Goal: Information Seeking & Learning: Learn about a topic

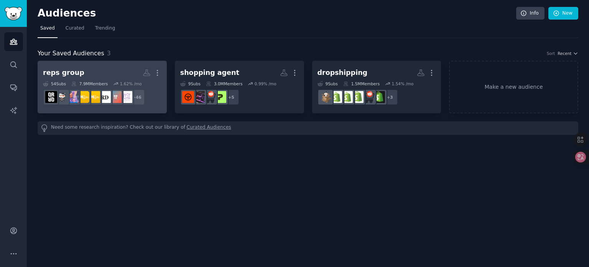
click at [101, 68] on h2 "reps group More" at bounding box center [102, 72] width 119 height 13
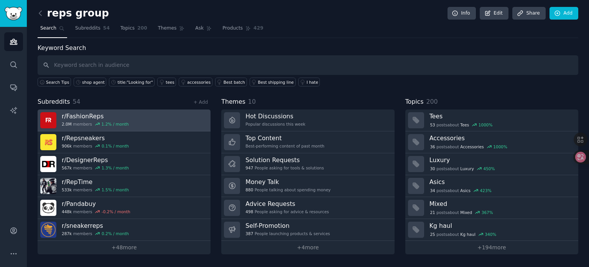
click at [145, 115] on link "r/ FashionReps 2.0M members 1.2 % / month" at bounding box center [124, 120] width 173 height 22
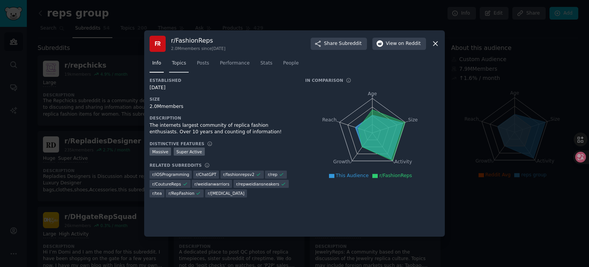
click at [174, 61] on span "Topics" at bounding box center [179, 63] width 14 height 7
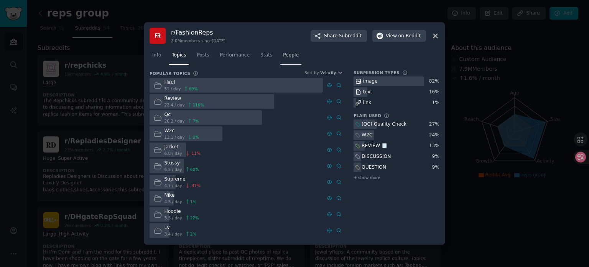
click at [291, 56] on span "People" at bounding box center [291, 55] width 16 height 7
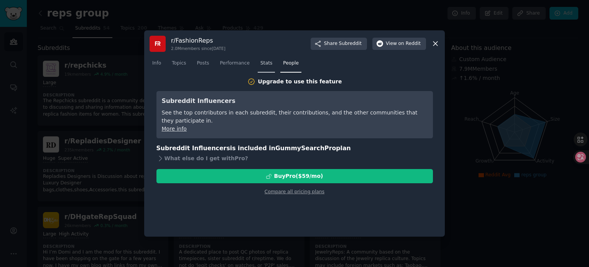
click at [260, 65] on span "Stats" at bounding box center [266, 63] width 12 height 7
click at [241, 65] on span "Performance" at bounding box center [235, 63] width 30 height 7
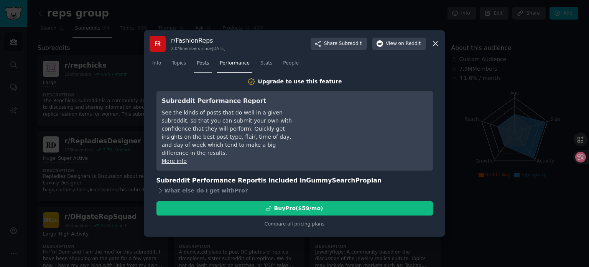
click at [200, 66] on span "Posts" at bounding box center [203, 63] width 12 height 7
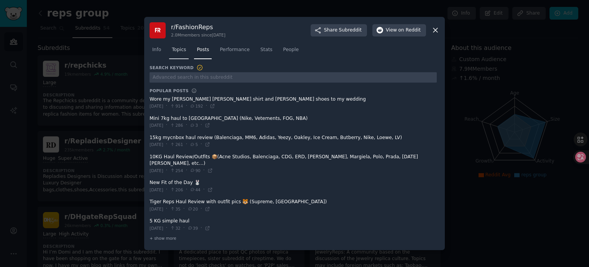
click at [181, 53] on span "Topics" at bounding box center [179, 49] width 14 height 7
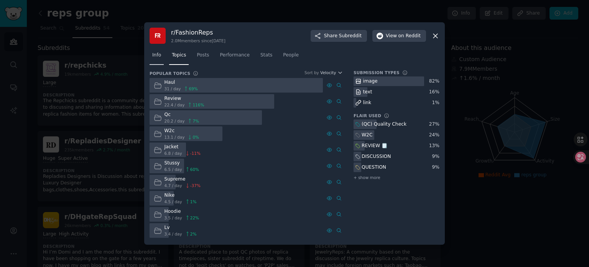
click at [153, 56] on span "Info" at bounding box center [156, 55] width 9 height 7
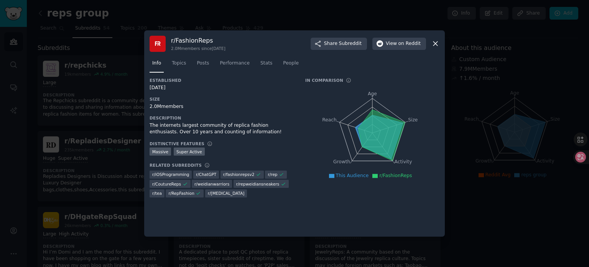
click at [212, 184] on span "r/ weidianwarriors" at bounding box center [212, 183] width 35 height 5
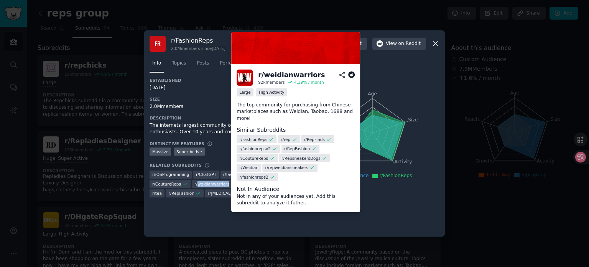
drag, startPoint x: 198, startPoint y: 183, endPoint x: 227, endPoint y: 183, distance: 29.2
click at [227, 183] on div "r/ weidianwarriors" at bounding box center [212, 184] width 40 height 8
copy span "weidianwarriors"
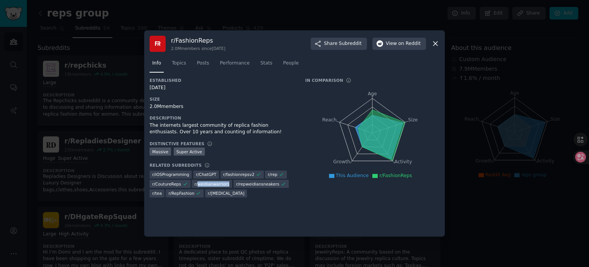
click at [439, 43] on icon at bounding box center [436, 44] width 8 height 8
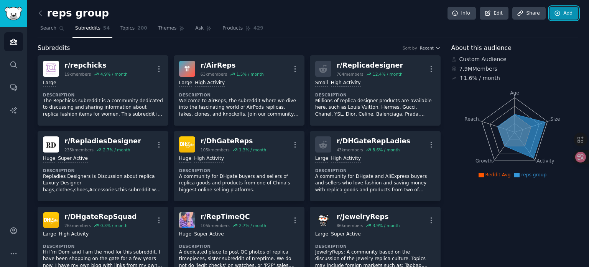
click at [558, 16] on link "Add" at bounding box center [564, 13] width 29 height 13
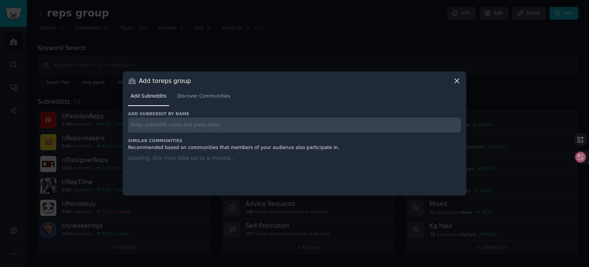
click at [178, 125] on input "text" at bounding box center [294, 124] width 333 height 15
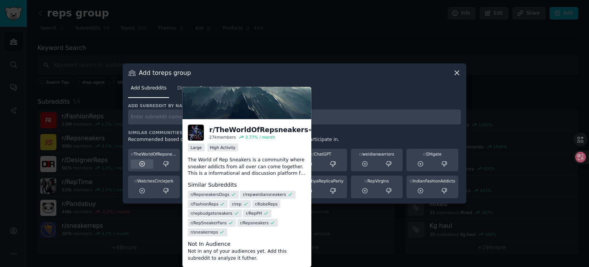
click at [142, 162] on icon at bounding box center [142, 163] width 7 height 7
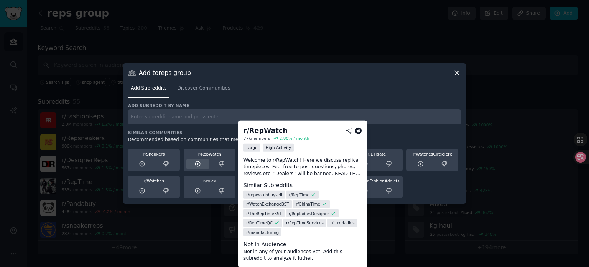
click at [195, 161] on icon at bounding box center [198, 163] width 7 height 7
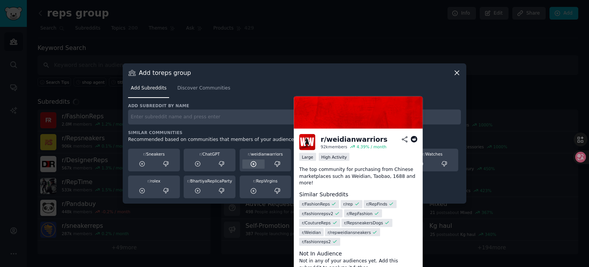
click at [252, 163] on icon at bounding box center [253, 163] width 7 height 7
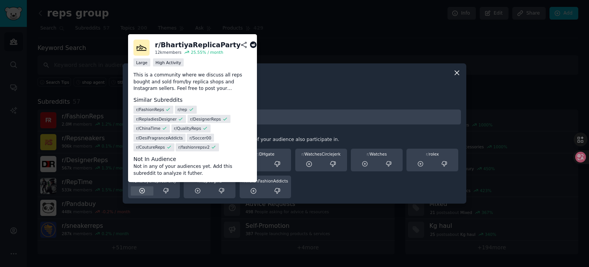
click at [141, 191] on icon at bounding box center [142, 190] width 7 height 7
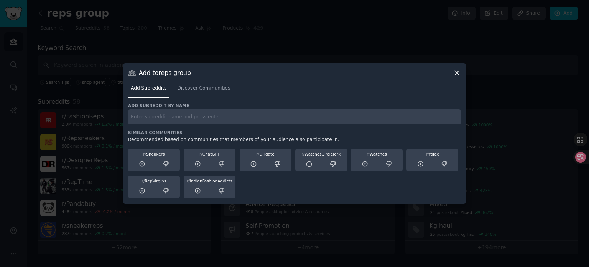
click at [457, 71] on icon at bounding box center [457, 73] width 8 height 8
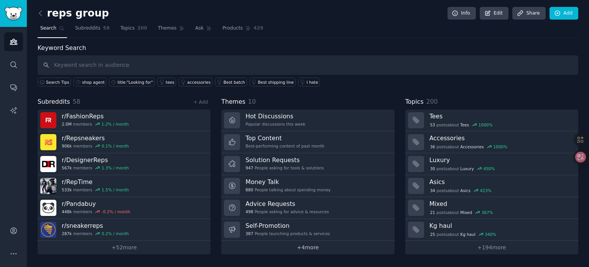
click at [303, 245] on link "+ 4 more" at bounding box center [307, 247] width 173 height 13
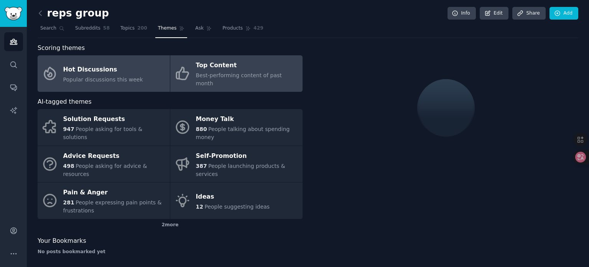
click at [208, 72] on span "Best-performing content of past month" at bounding box center [239, 79] width 86 height 14
